Goal: Navigation & Orientation: Find specific page/section

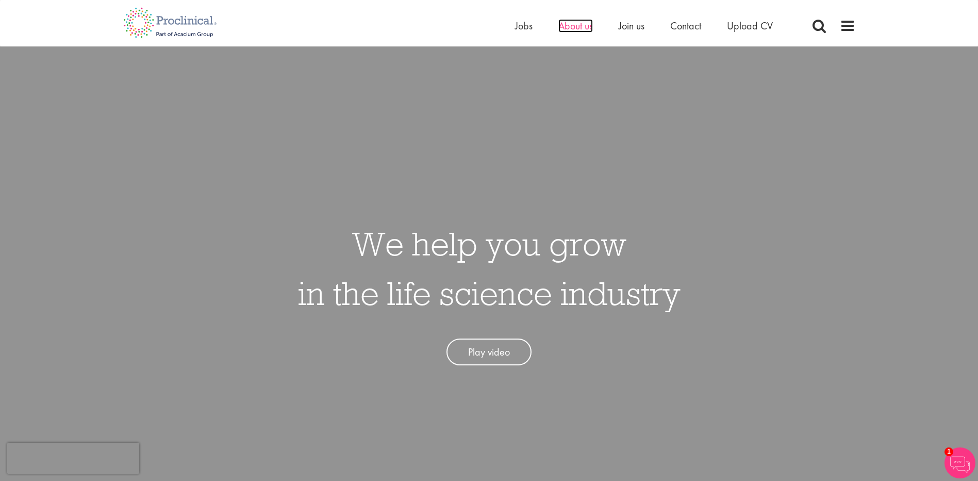
click at [568, 29] on span "About us" at bounding box center [575, 25] width 35 height 13
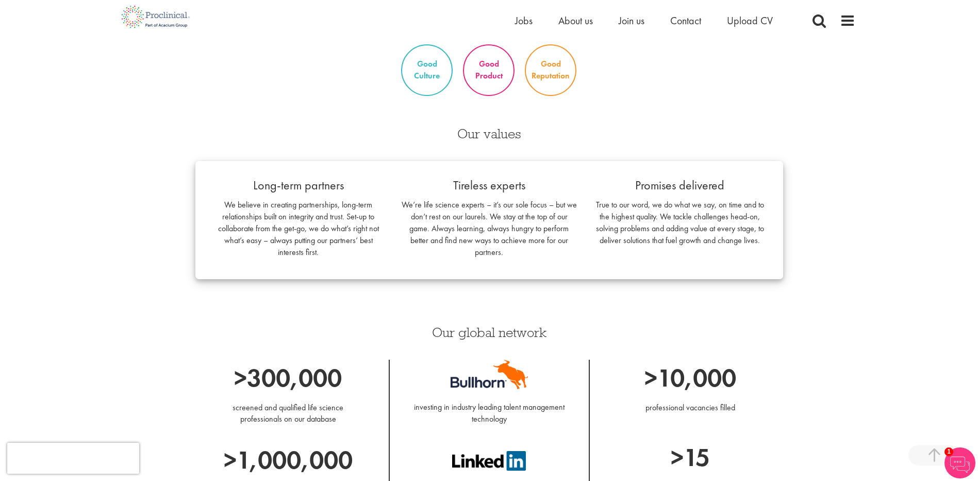
scroll to position [309, 0]
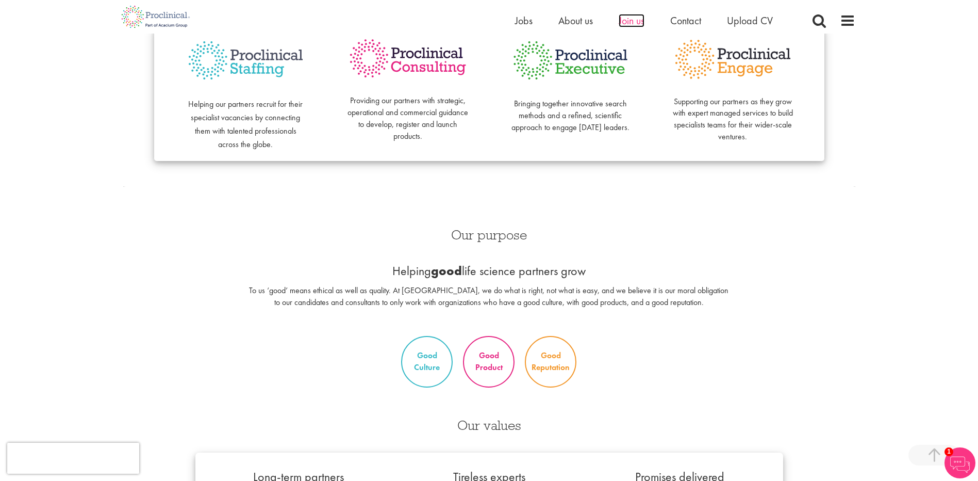
click at [641, 20] on span "Join us" at bounding box center [632, 20] width 26 height 13
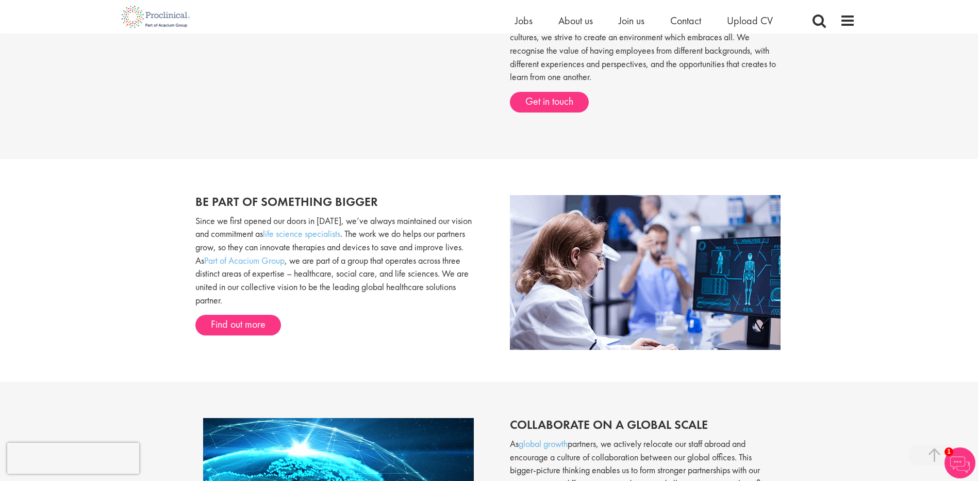
scroll to position [361, 0]
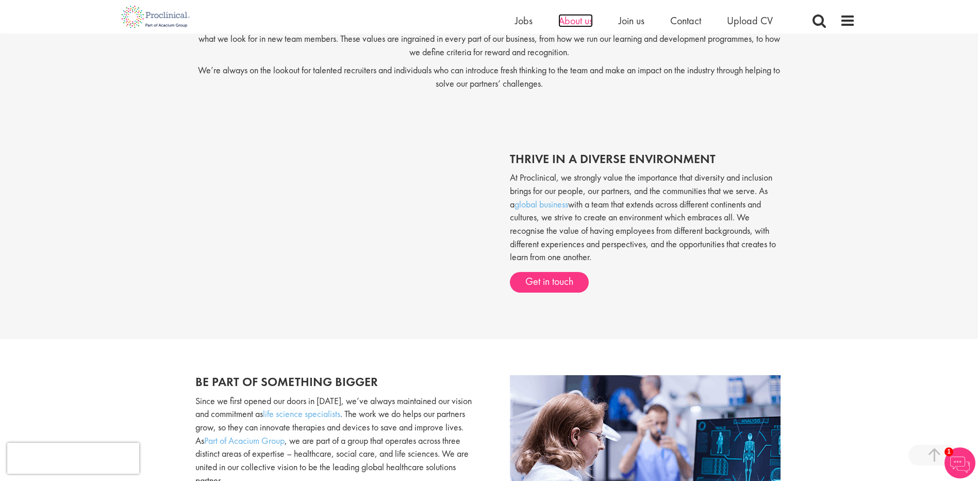
click at [573, 23] on span "About us" at bounding box center [575, 20] width 35 height 13
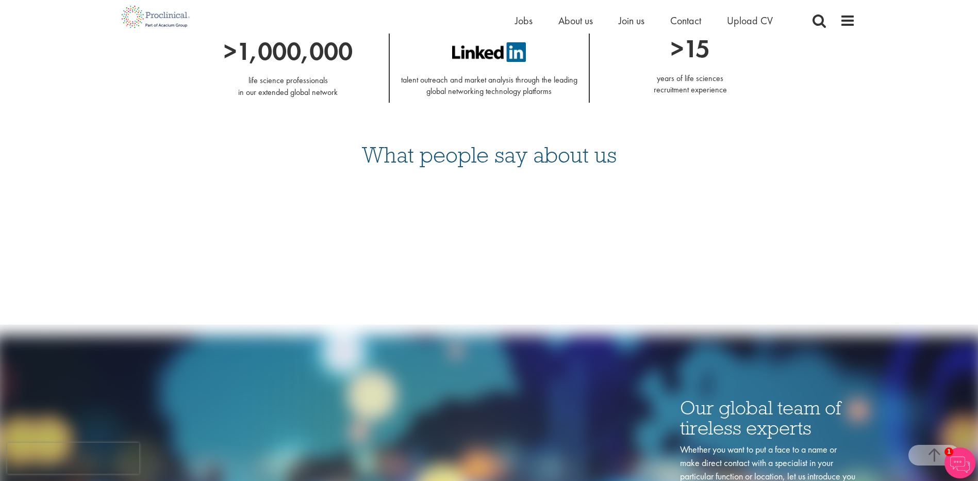
scroll to position [1365, 0]
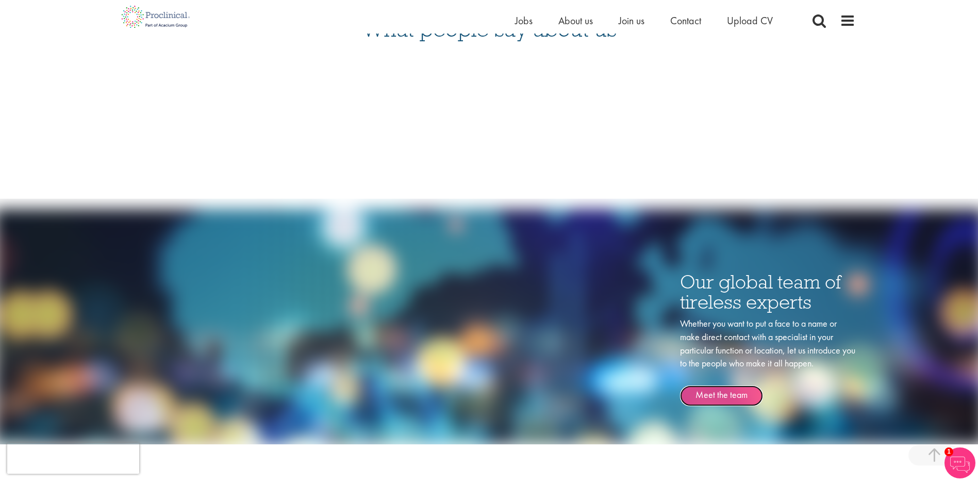
click at [738, 394] on link "Meet the team" at bounding box center [721, 395] width 83 height 21
